Goal: Browse casually

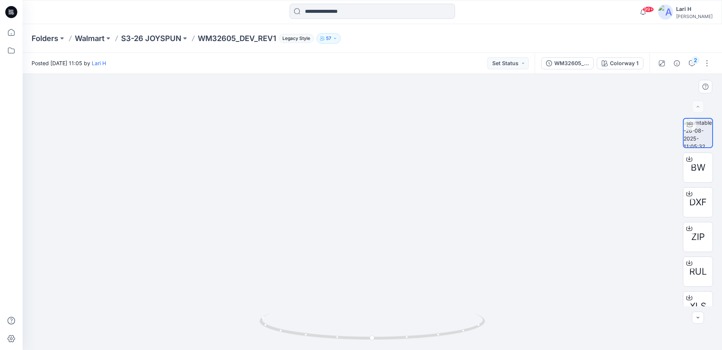
drag, startPoint x: 360, startPoint y: 162, endPoint x: 362, endPoint y: 235, distance: 72.6
click at [362, 235] on img at bounding box center [372, 170] width 260 height 358
click at [696, 63] on div "2" at bounding box center [696, 60] width 8 height 8
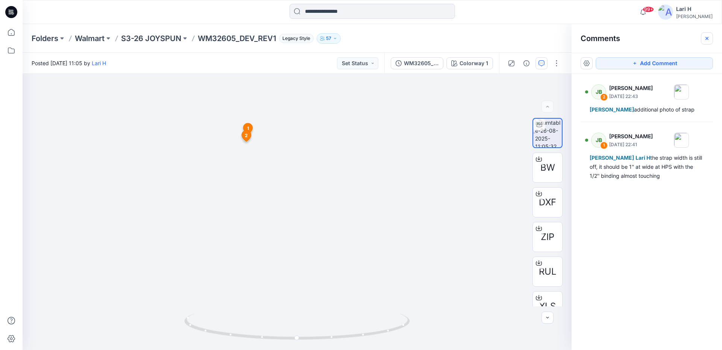
click at [704, 38] on icon "button" at bounding box center [707, 38] width 6 height 6
